Goal: Information Seeking & Learning: Learn about a topic

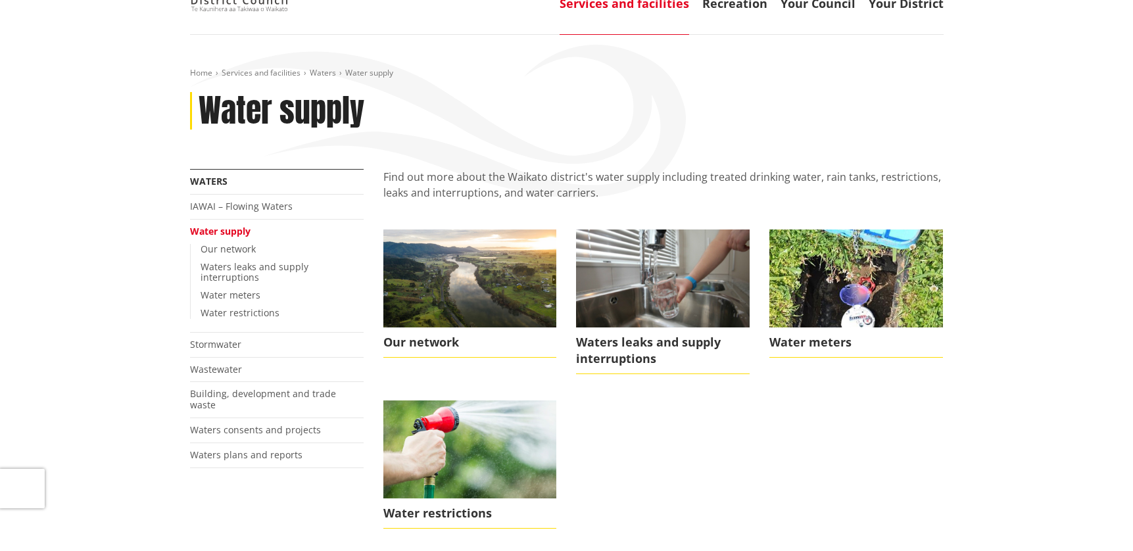
scroll to position [66, 0]
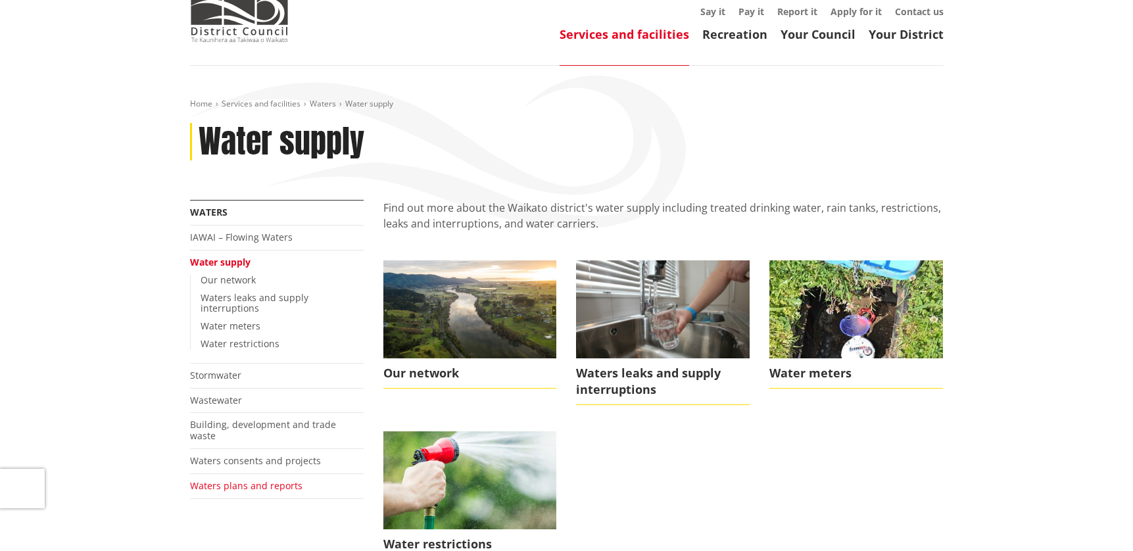
click at [252, 479] on link "Waters plans and reports" at bounding box center [246, 485] width 112 height 12
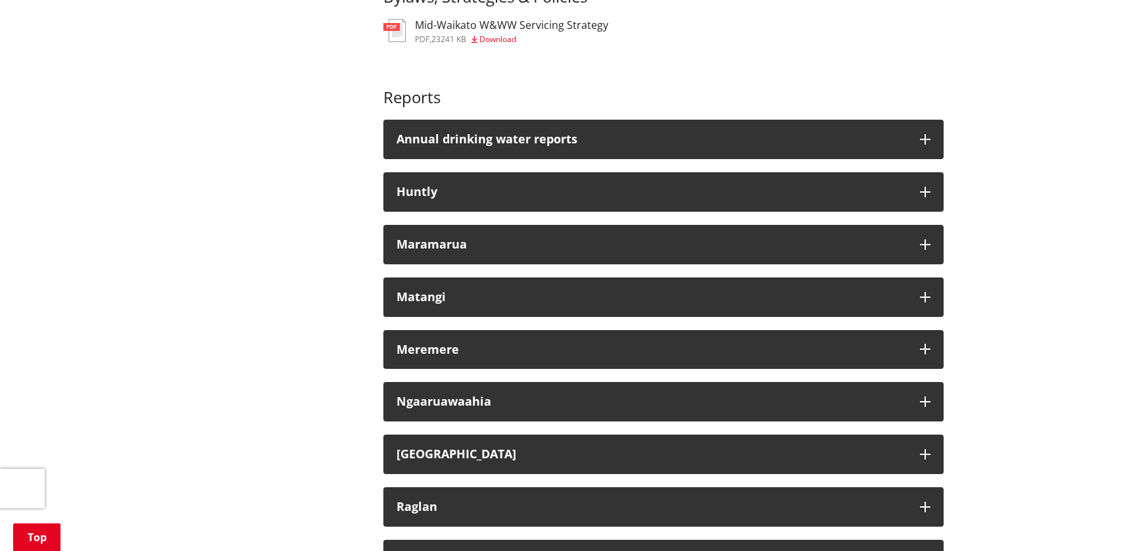
scroll to position [460, 0]
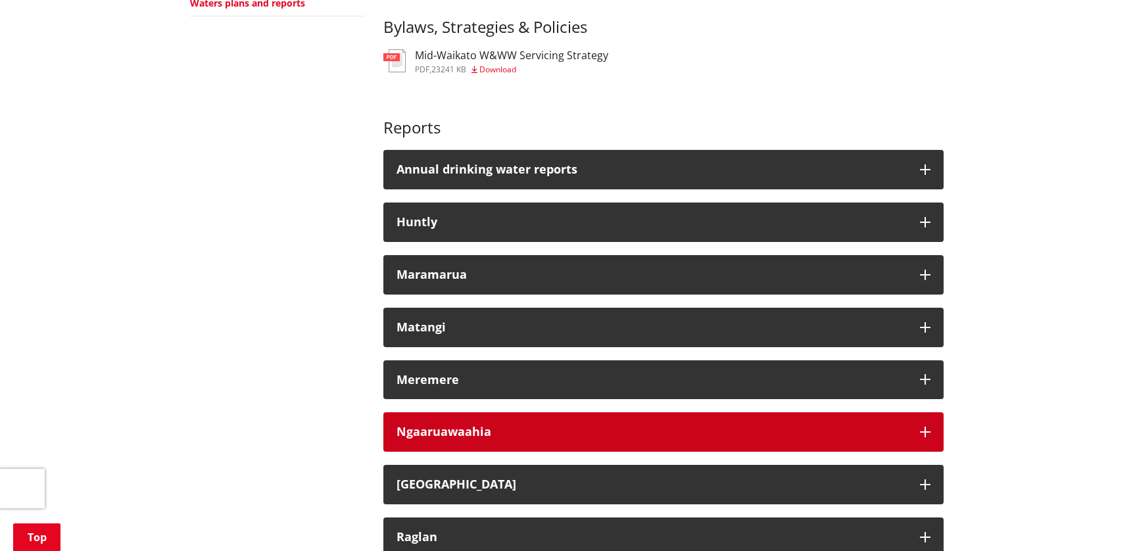
click at [923, 427] on icon "button" at bounding box center [925, 432] width 11 height 11
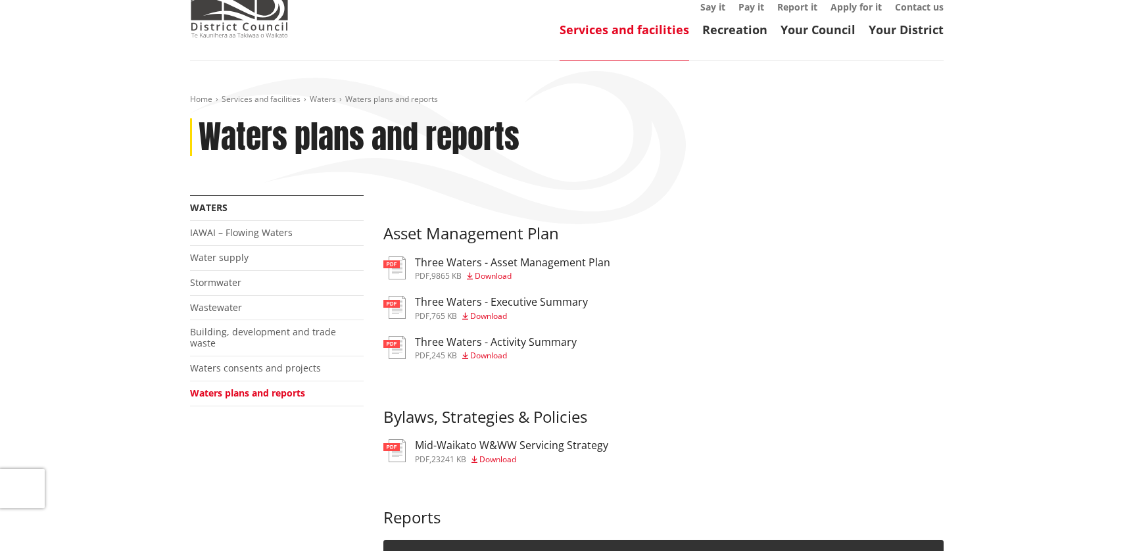
scroll to position [66, 0]
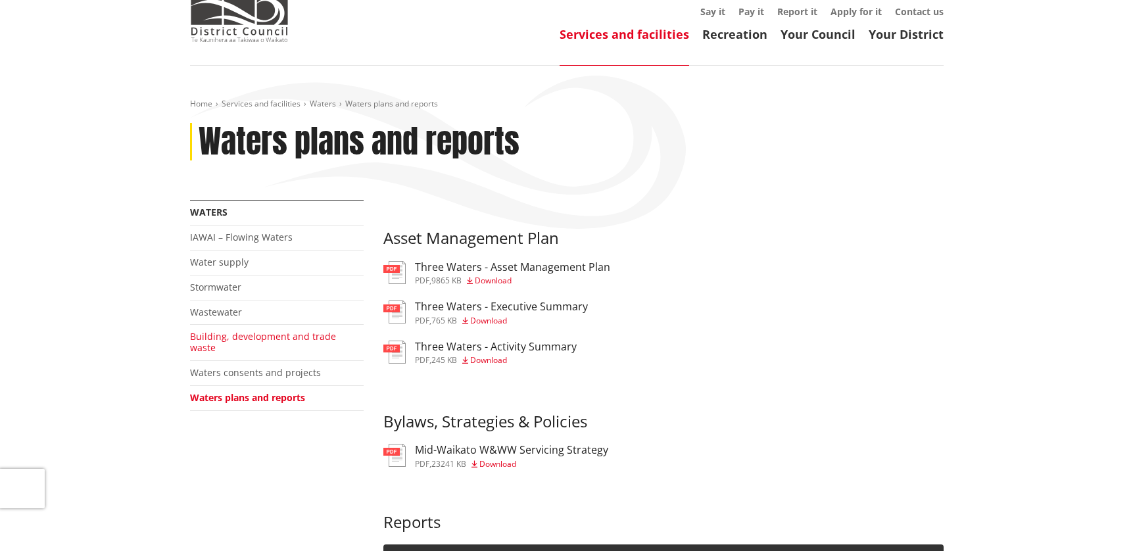
click at [252, 337] on link "Building, development and trade waste" at bounding box center [263, 342] width 146 height 24
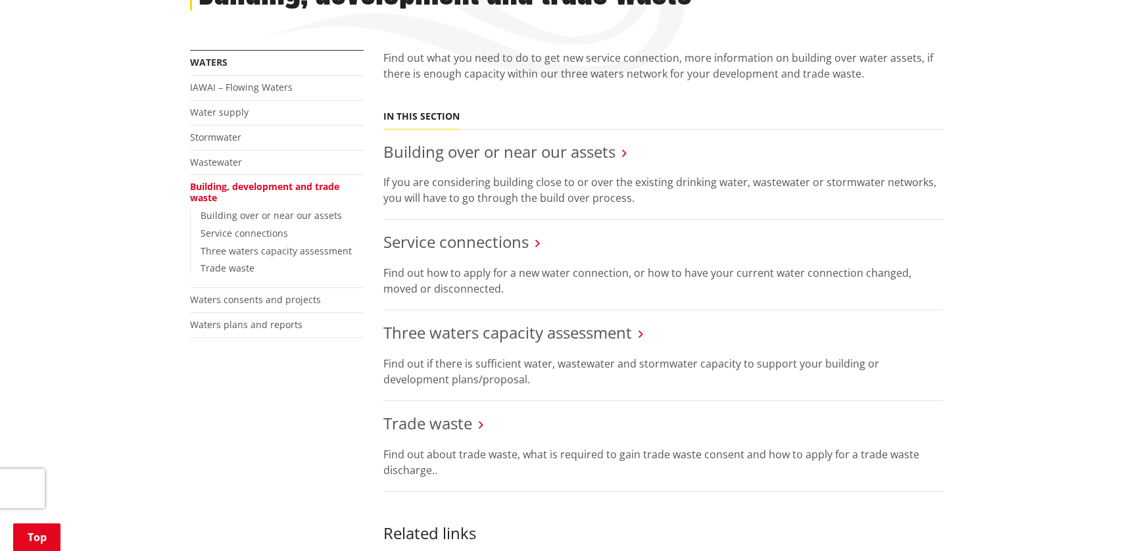
scroll to position [197, 0]
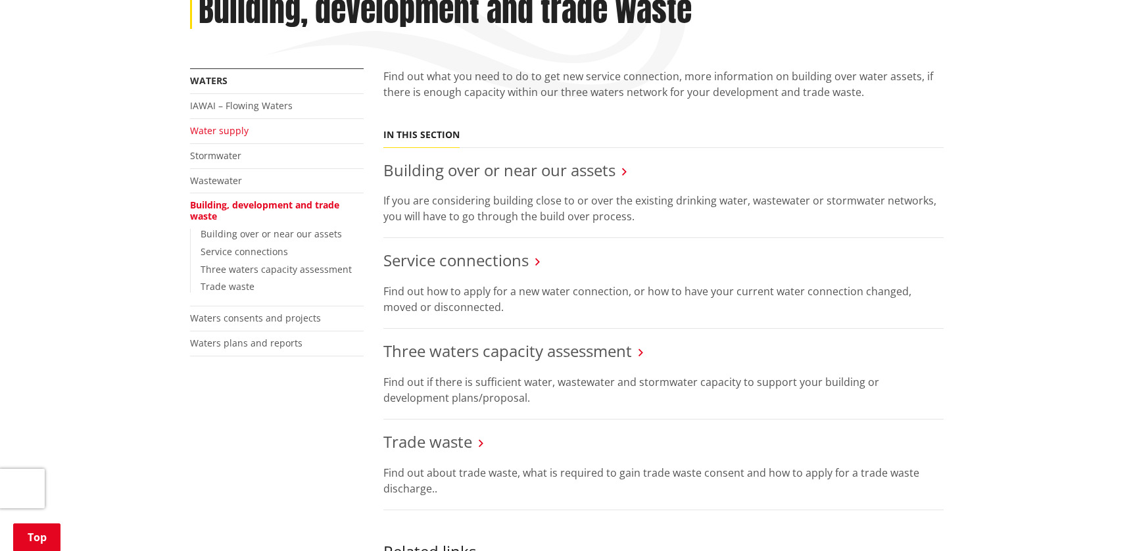
click at [233, 134] on link "Water supply" at bounding box center [219, 130] width 59 height 12
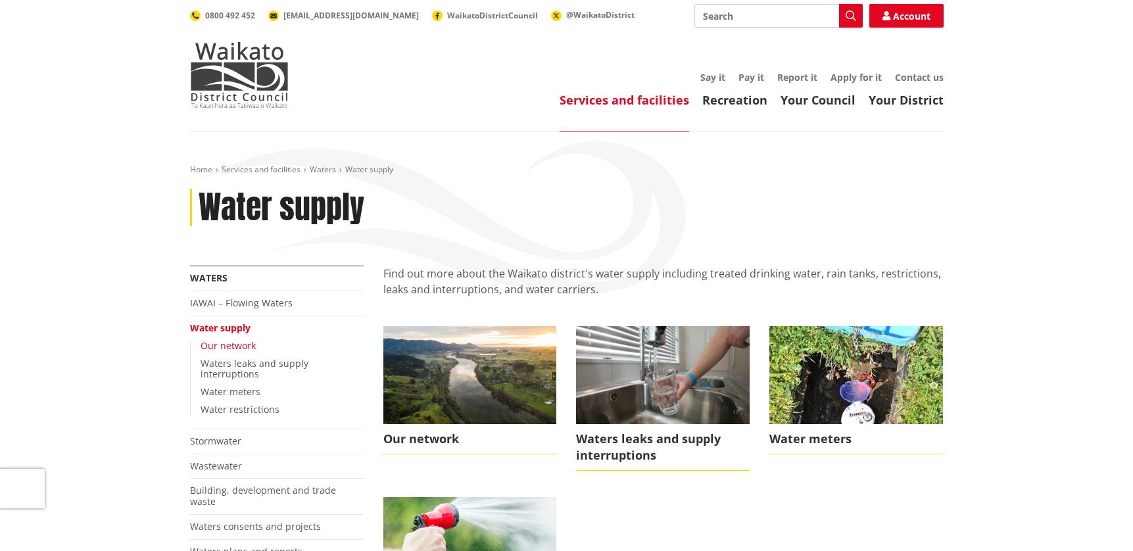
click at [243, 346] on link "Our network" at bounding box center [227, 345] width 55 height 12
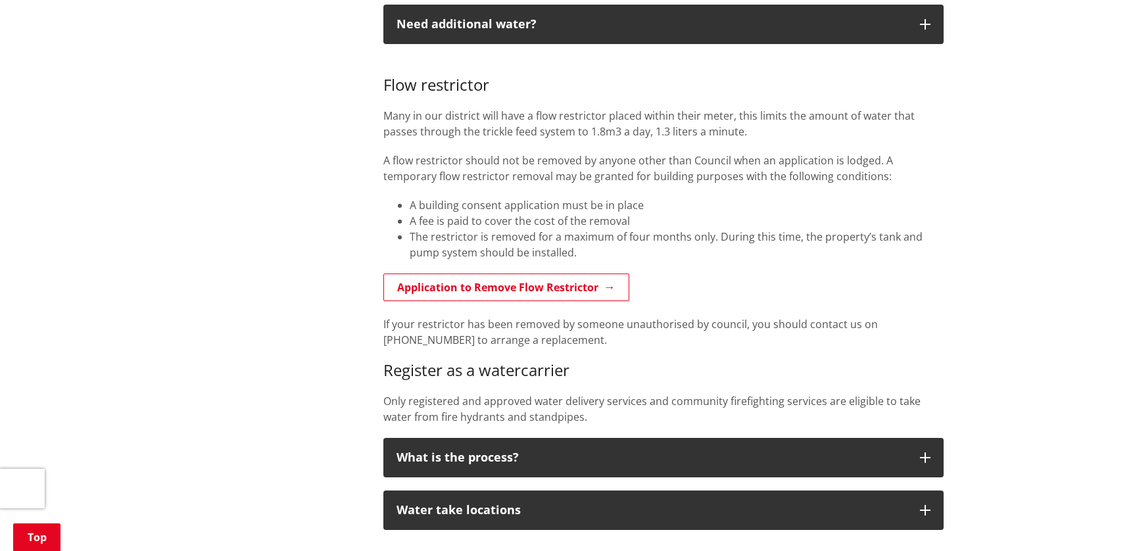
scroll to position [986, 0]
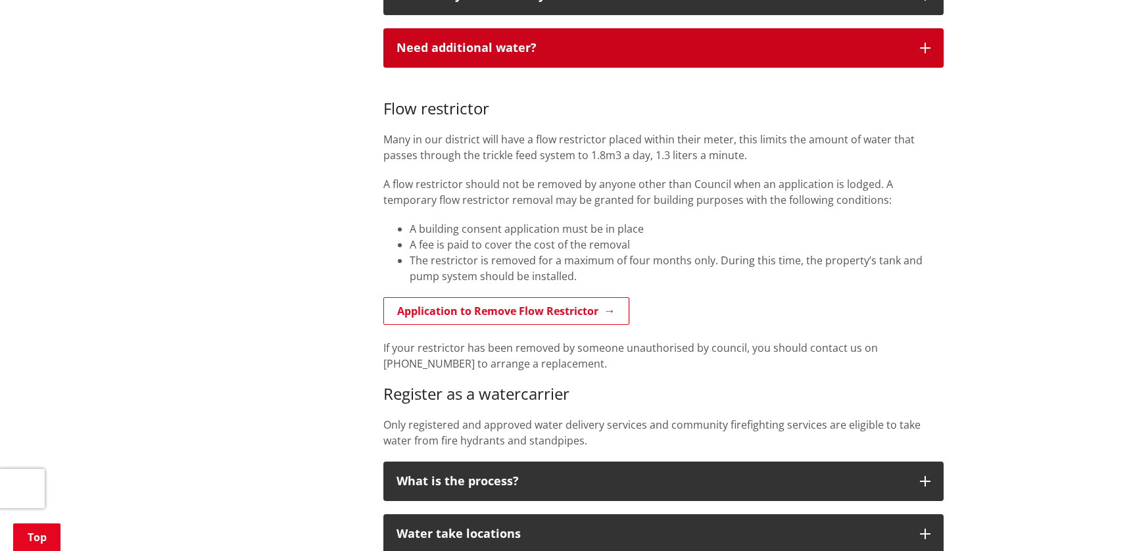
click at [929, 48] on icon "button" at bounding box center [925, 48] width 11 height 11
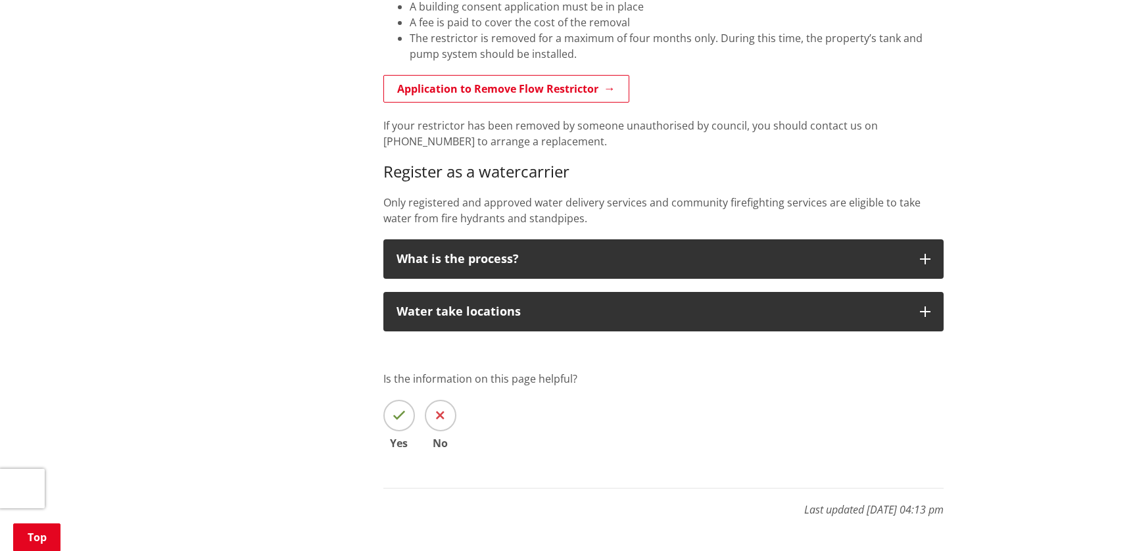
scroll to position [1315, 0]
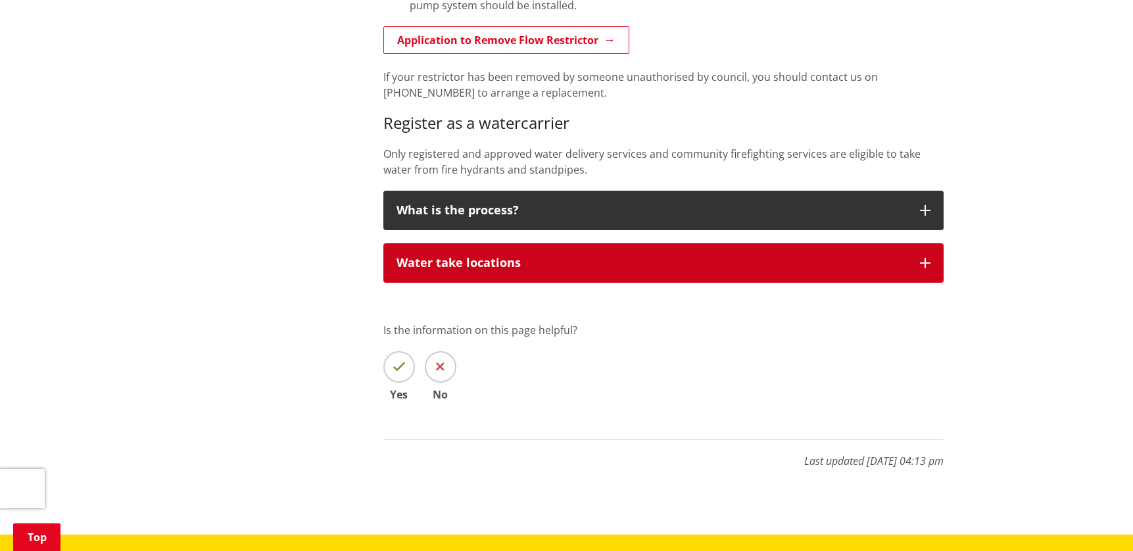
click at [927, 264] on icon "button" at bounding box center [925, 263] width 11 height 11
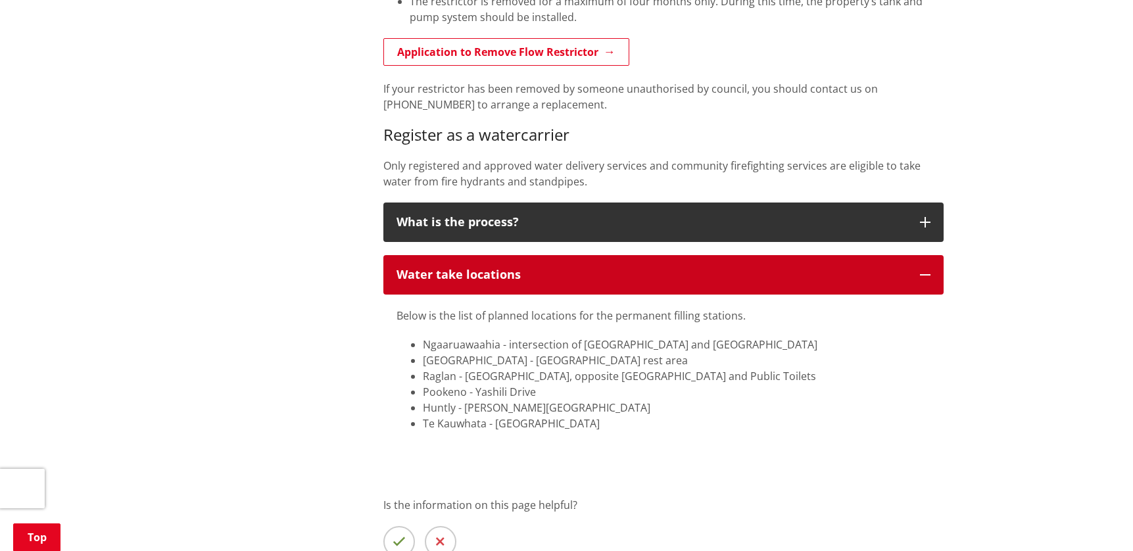
scroll to position [1380, 0]
